Goal: Information Seeking & Learning: Check status

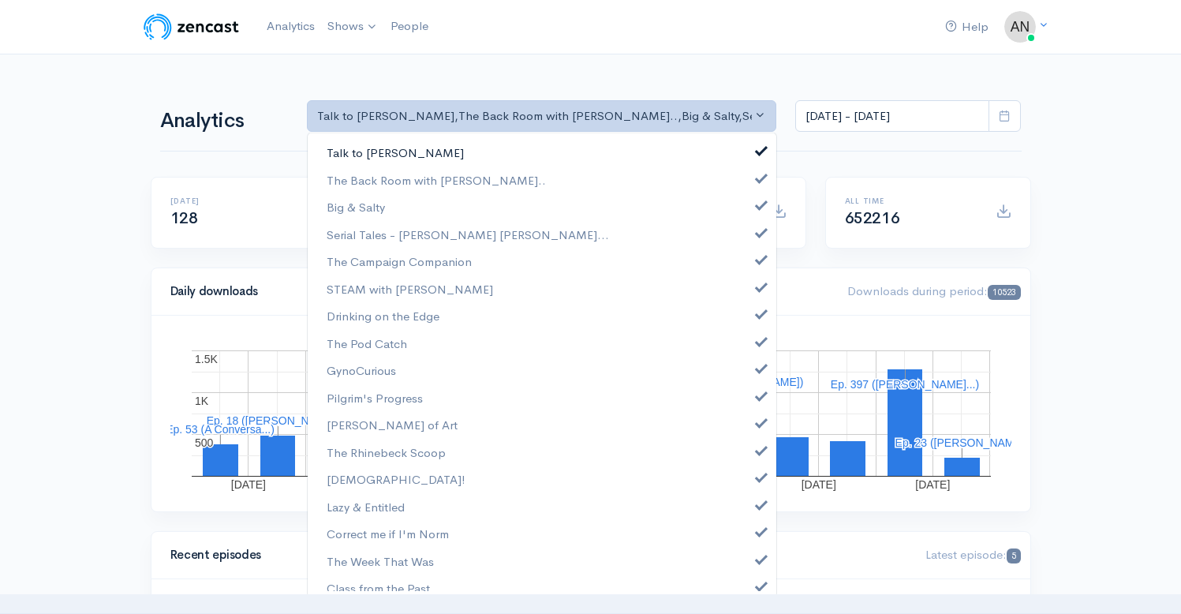
click at [758, 150] on span at bounding box center [761, 149] width 6 height 12
select select "10316"
click at [758, 201] on span at bounding box center [761, 203] width 6 height 12
click at [758, 229] on span at bounding box center [761, 231] width 6 height 12
click at [758, 256] on span at bounding box center [761, 258] width 6 height 12
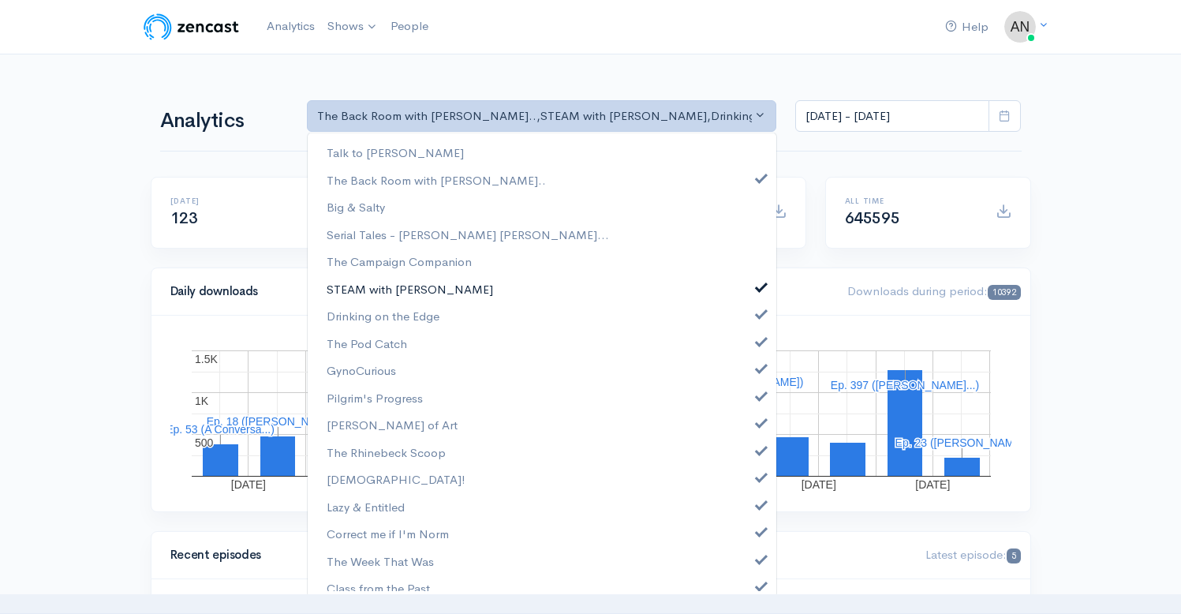
click at [743, 285] on link "STEAM with [PERSON_NAME]" at bounding box center [542, 289] width 469 height 28
click at [745, 308] on link "Drinking on the Edge" at bounding box center [542, 316] width 469 height 28
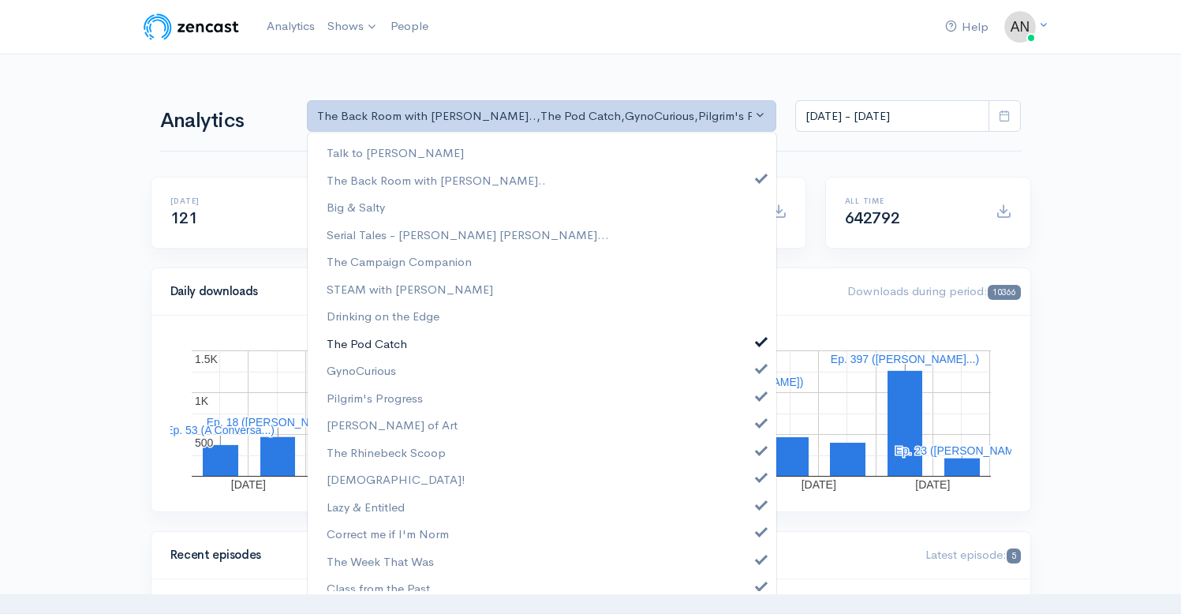
click at [758, 335] on span at bounding box center [761, 340] width 6 height 12
click at [758, 371] on span at bounding box center [761, 367] width 6 height 12
click at [758, 395] on span at bounding box center [761, 394] width 6 height 12
click at [758, 417] on span at bounding box center [761, 421] width 6 height 12
click at [758, 453] on span at bounding box center [761, 449] width 6 height 12
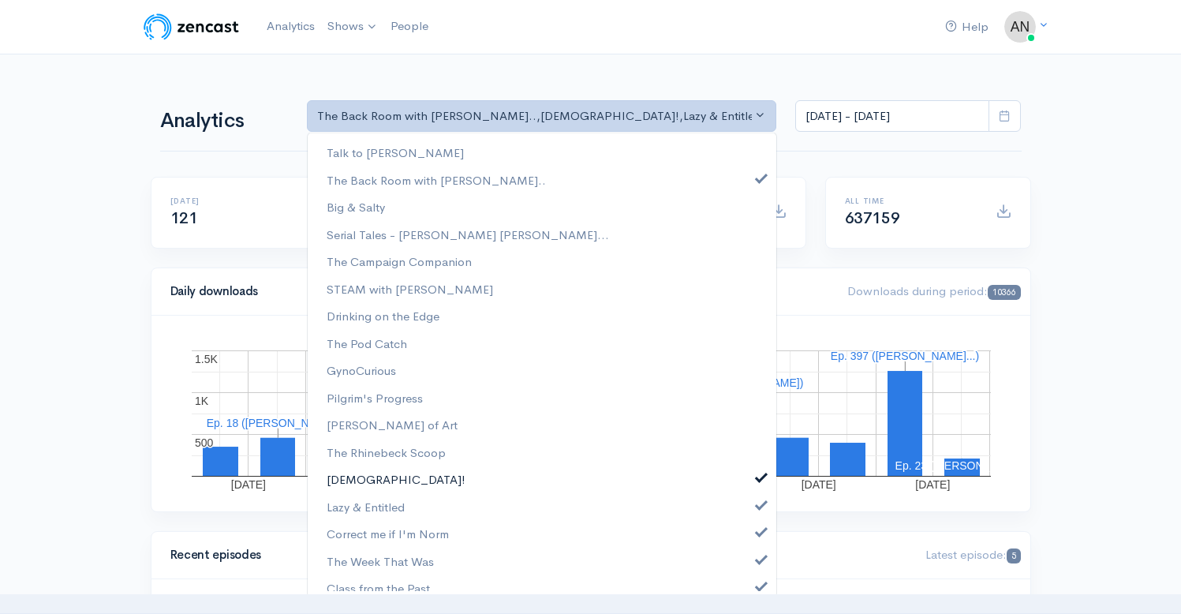
click at [758, 474] on span at bounding box center [761, 476] width 6 height 12
click at [758, 503] on span at bounding box center [761, 503] width 6 height 12
click at [751, 537] on link "Correct me if I'm Norm" at bounding box center [542, 534] width 469 height 28
click at [758, 560] on span at bounding box center [761, 558] width 6 height 12
click at [758, 586] on span at bounding box center [761, 584] width 6 height 12
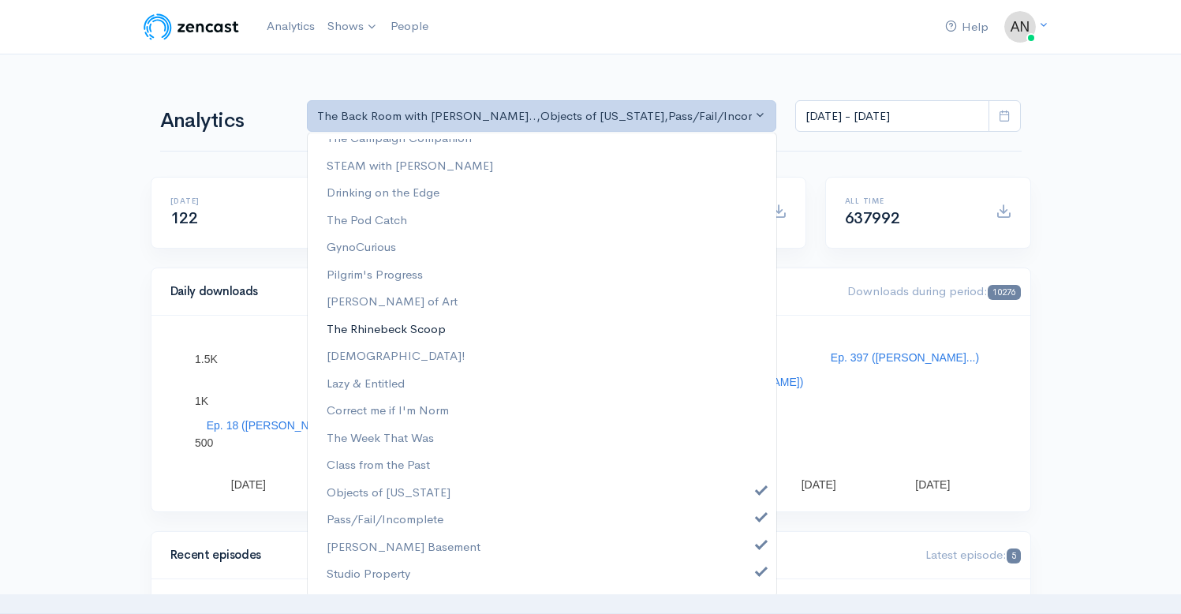
scroll to position [202, 0]
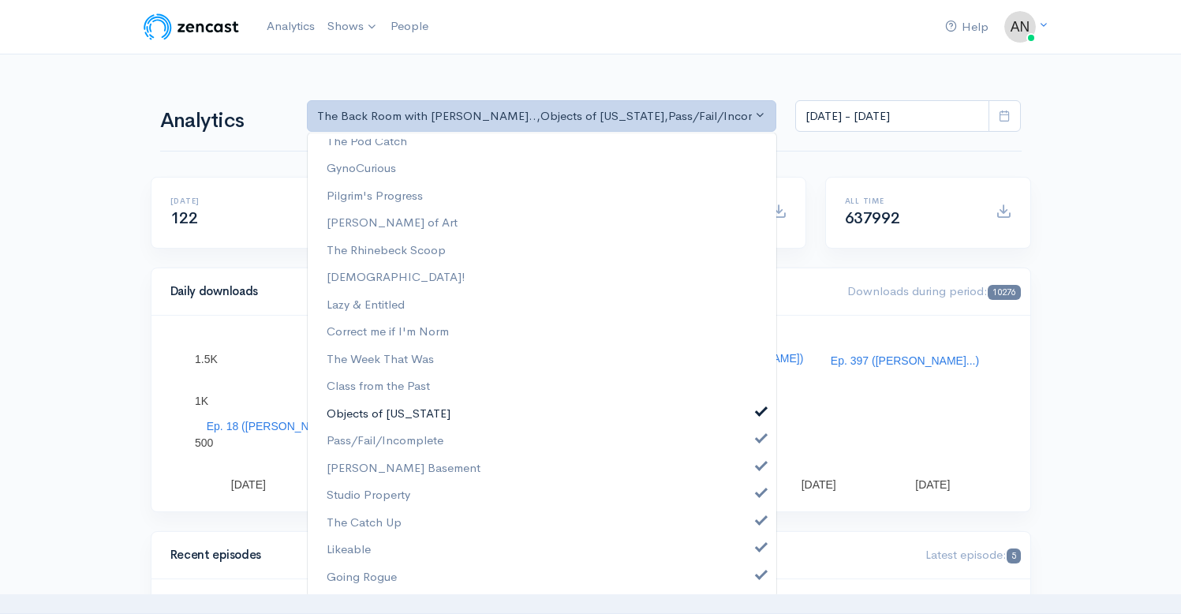
click at [758, 407] on span at bounding box center [761, 410] width 6 height 12
click at [758, 438] on span at bounding box center [761, 437] width 6 height 12
click at [758, 470] on span at bounding box center [761, 465] width 6 height 12
click at [758, 492] on span at bounding box center [761, 491] width 6 height 12
click at [758, 515] on span at bounding box center [761, 519] width 6 height 12
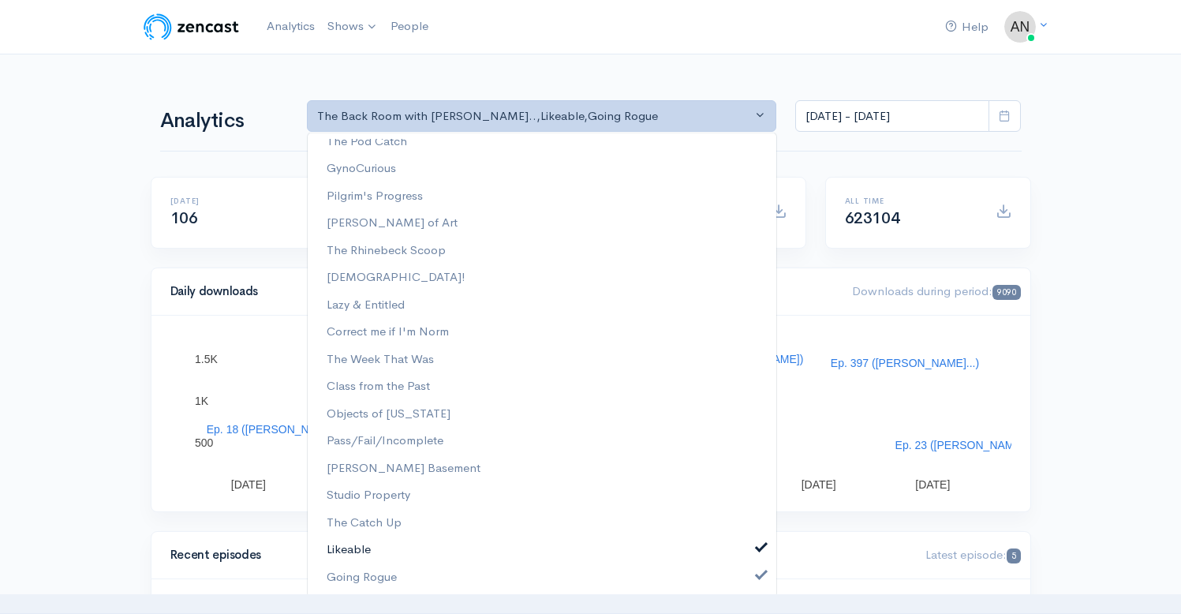
click at [758, 545] on span at bounding box center [761, 546] width 6 height 12
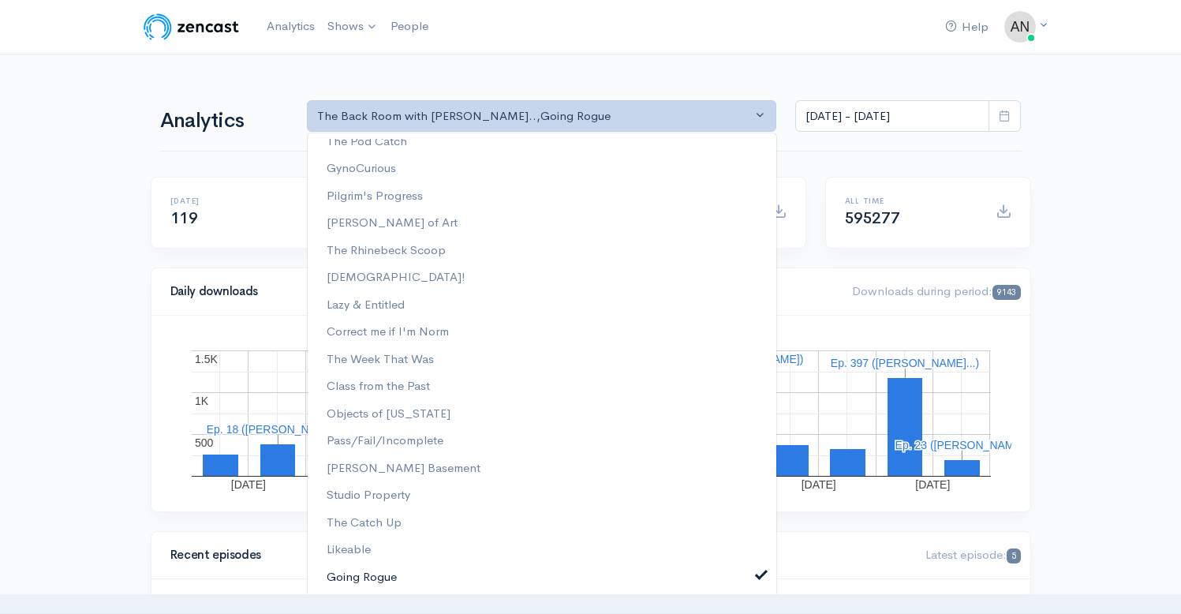
click at [750, 585] on link "Going Rogue" at bounding box center [542, 577] width 469 height 28
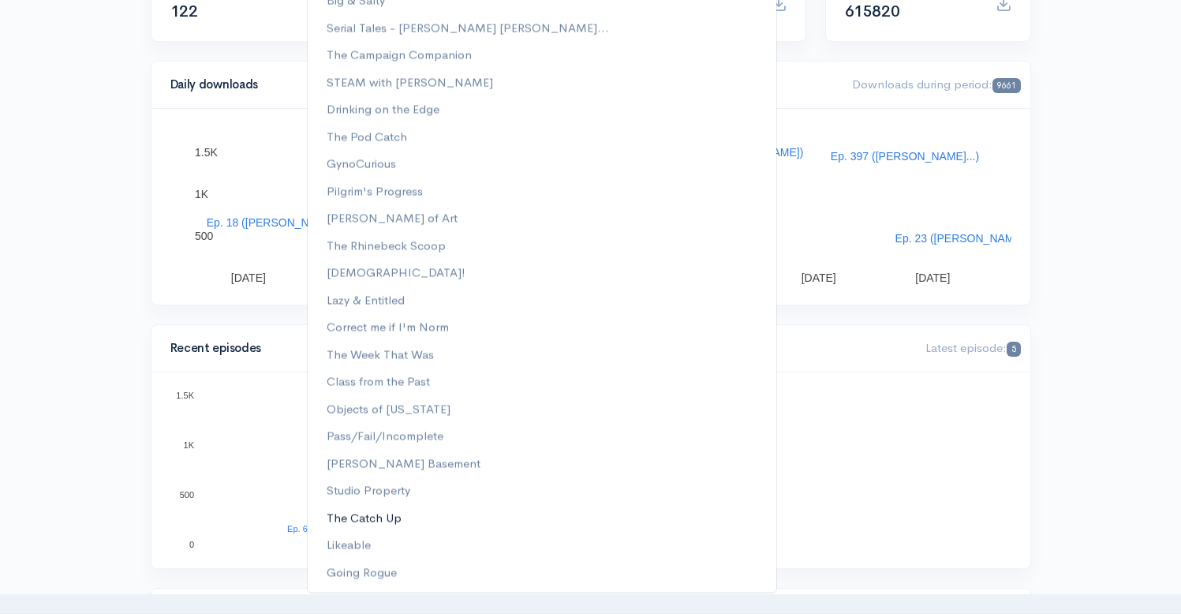
scroll to position [0, 0]
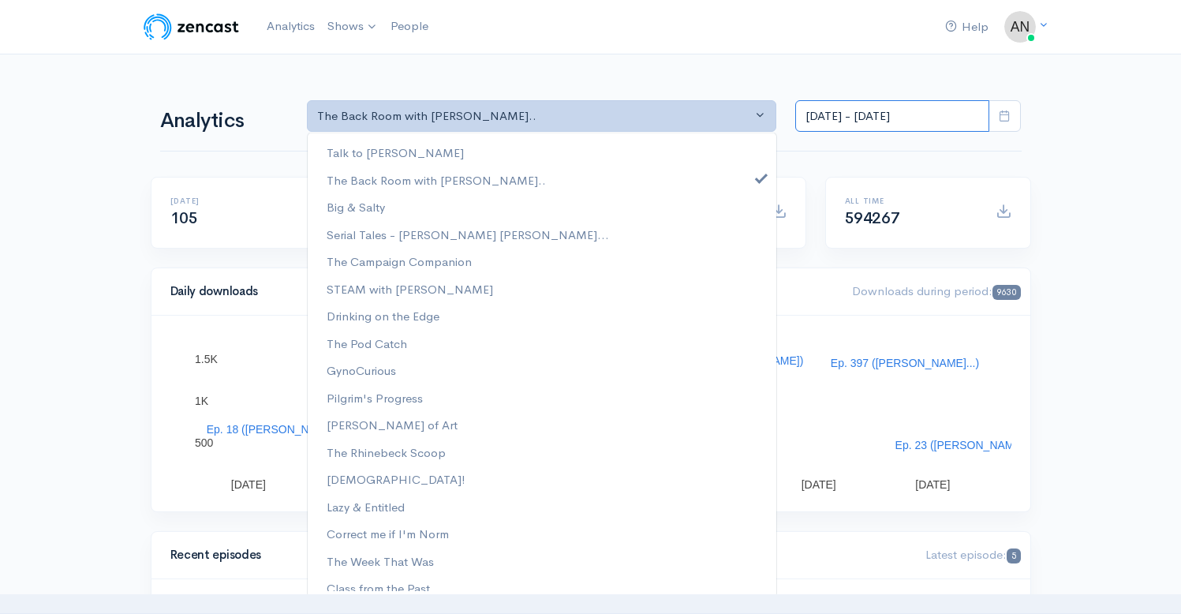
click at [858, 104] on input "[DATE] - [DATE]" at bounding box center [892, 116] width 194 height 32
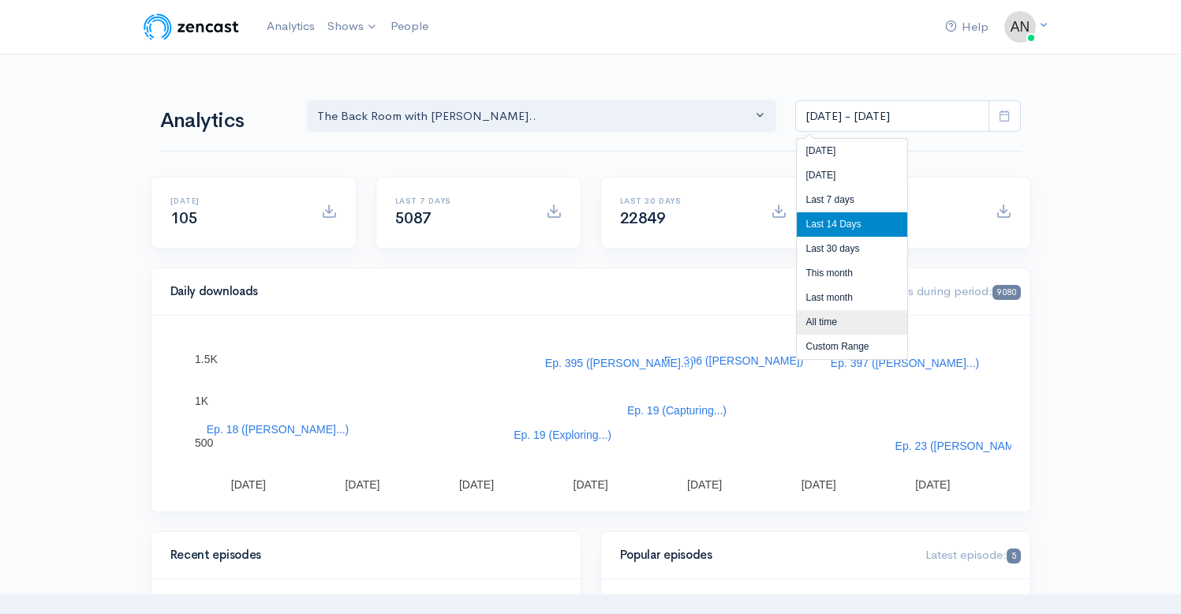
click at [816, 324] on li "All time" at bounding box center [852, 322] width 110 height 24
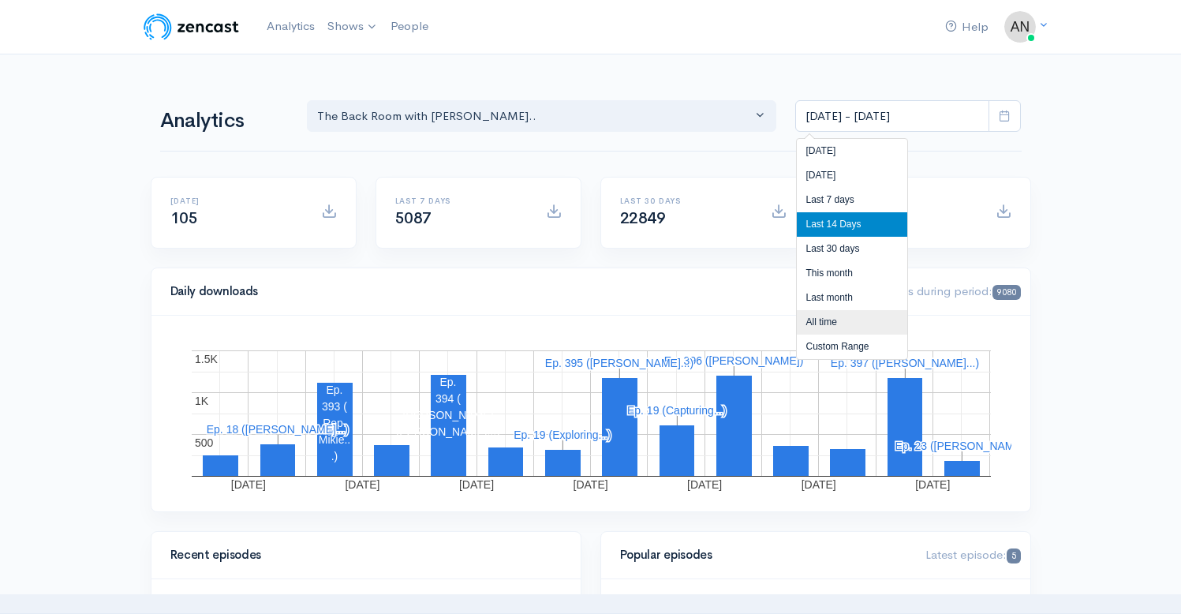
type input "Apr 3, 2022 - Aug 27, 2025"
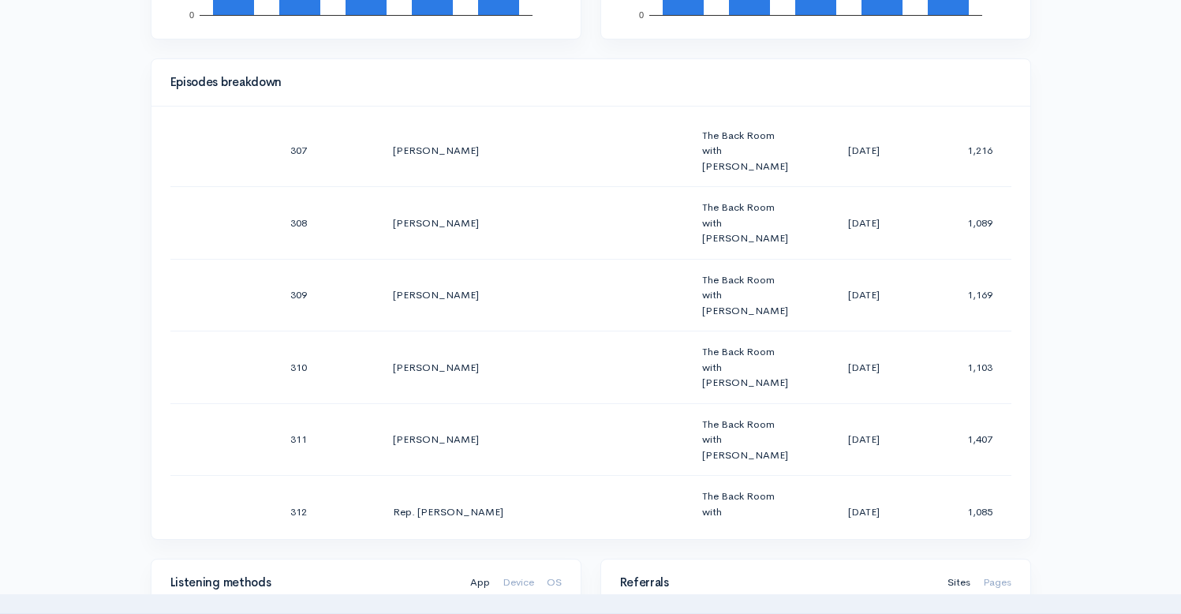
scroll to position [22397, 0]
